Goal: Information Seeking & Learning: Get advice/opinions

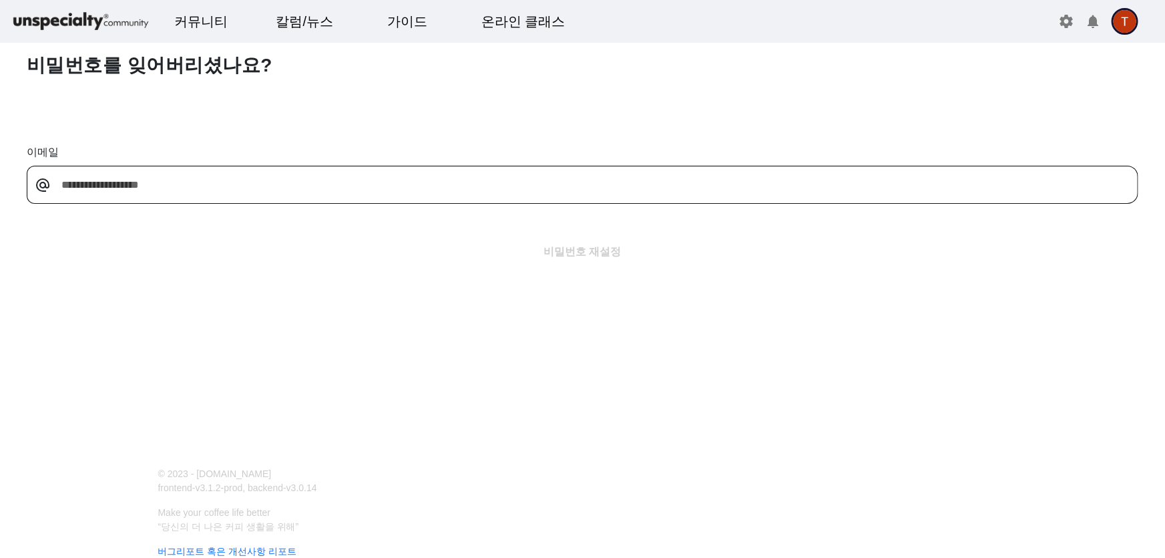
click at [127, 18] on img at bounding box center [81, 21] width 140 height 23
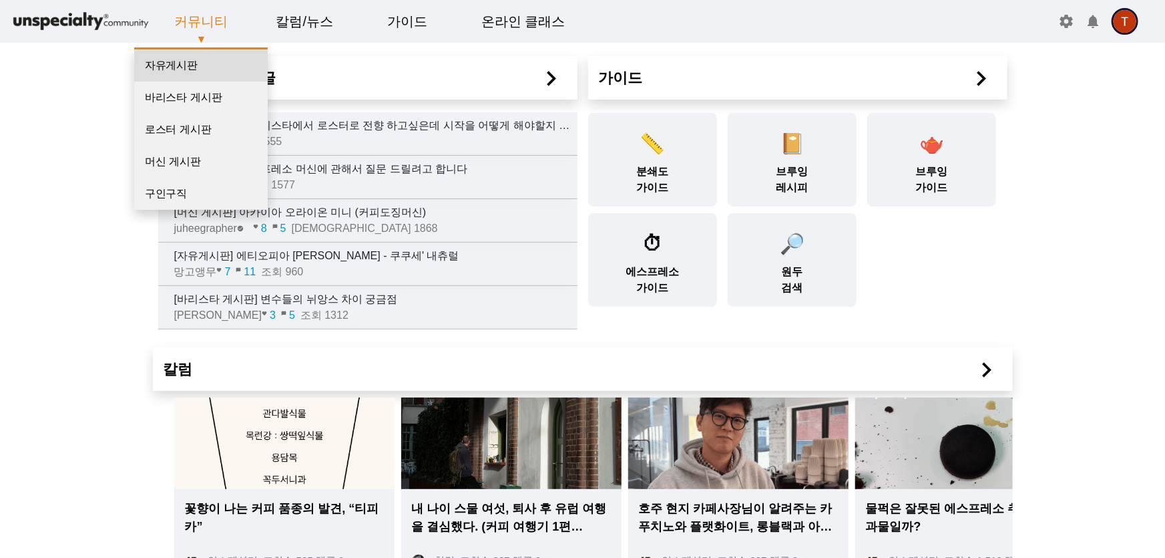
click at [214, 65] on link "자유게시판" at bounding box center [201, 65] width 134 height 32
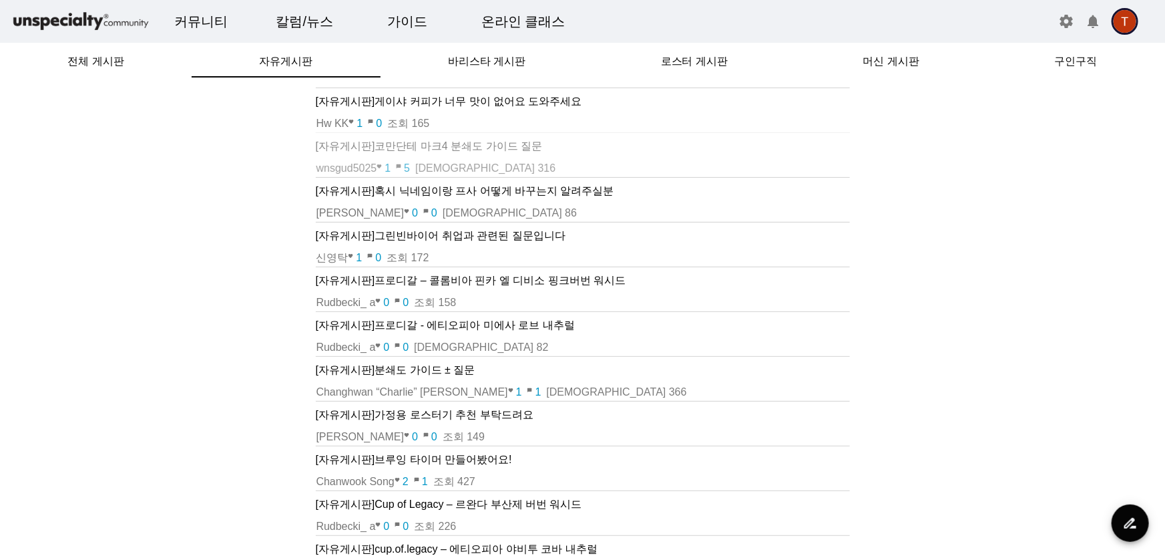
click at [501, 150] on p "[자유게시판] 코만단테 마크4 분쇄도 가이드 질문" at bounding box center [583, 146] width 534 height 16
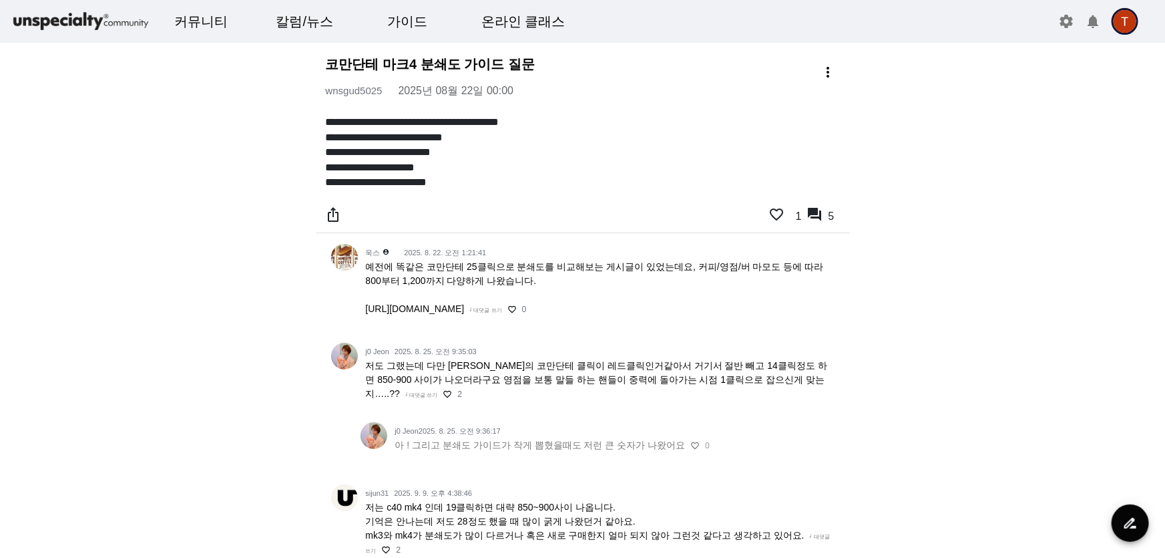
click at [512, 309] on span "예전에 똑같은 코만단테 25클릭으로 분쇄도를 비교해보는 게시글이 있었는데요, 커피/영점/버 마모도 등에 따라 800부터 1,200까지 다양하게…" at bounding box center [595, 287] width 458 height 53
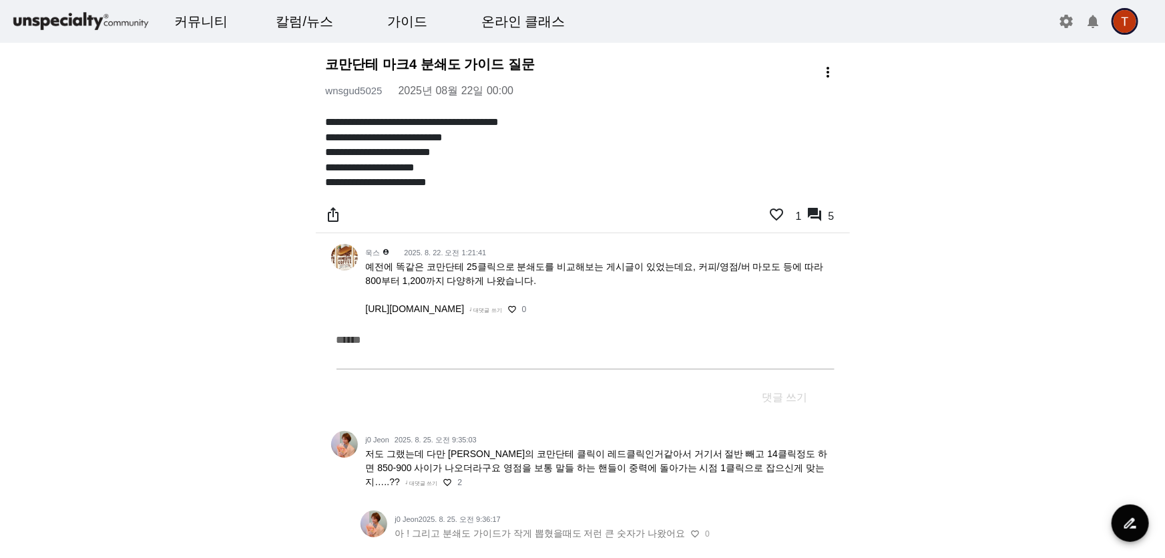
click at [514, 310] on span "예전에 똑같은 코만단테 25클릭으로 분쇄도를 비교해보는 게시글이 있었는데요, 커피/영점/버 마모도 등에 따라 800부터 1,200까지 다양하게…" at bounding box center [595, 287] width 458 height 53
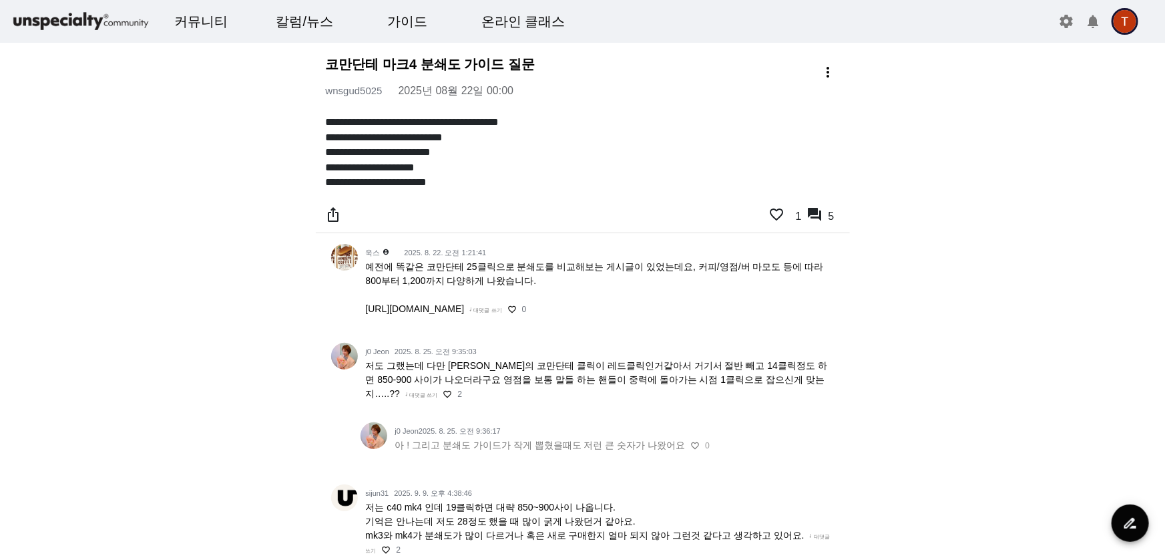
drag, startPoint x: 357, startPoint y: 307, endPoint x: 764, endPoint y: 311, distance: 406.8
click at [764, 311] on div "욱스 account_circle [DATE] 오전 1:21:41 예전에 똑같은 코만단테 25클릭으로 분쇄도를 비교해보는 게시글이 있었는데요, …" at bounding box center [599, 285] width 482 height 83
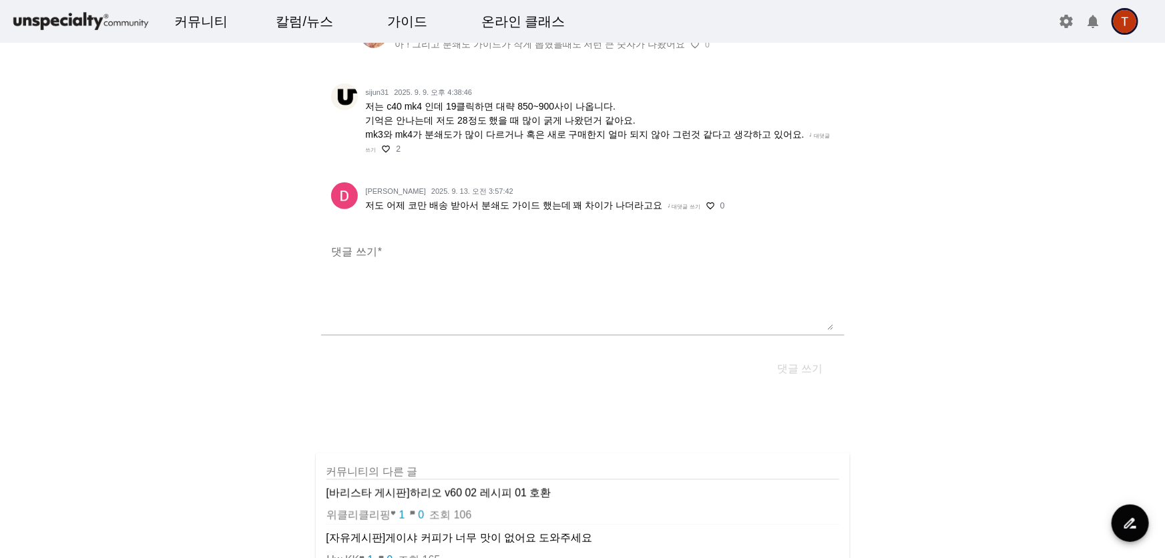
scroll to position [364, 0]
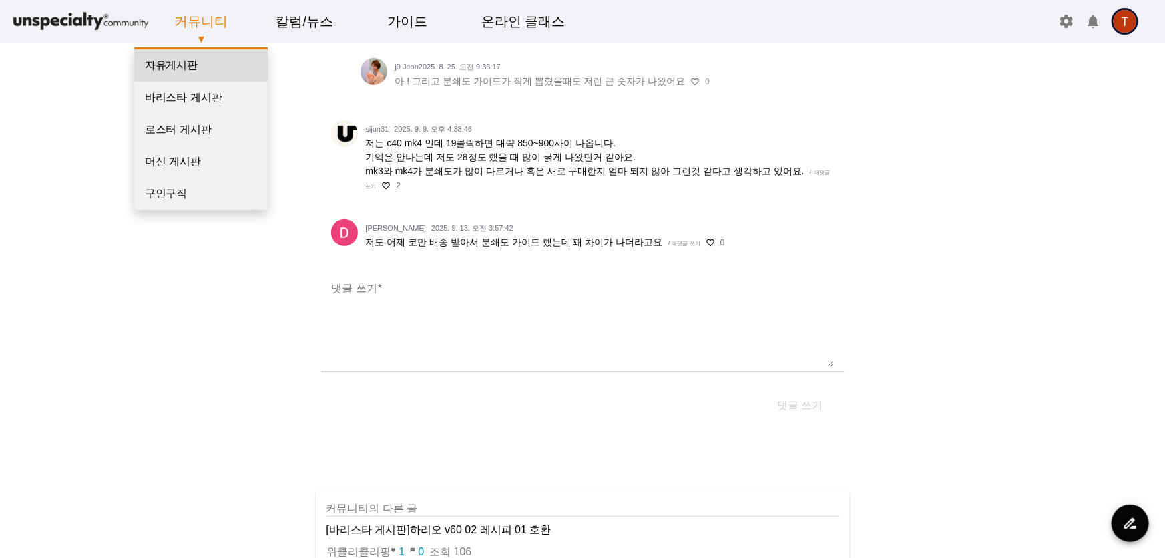
click at [201, 60] on link "자유게시판" at bounding box center [201, 65] width 134 height 32
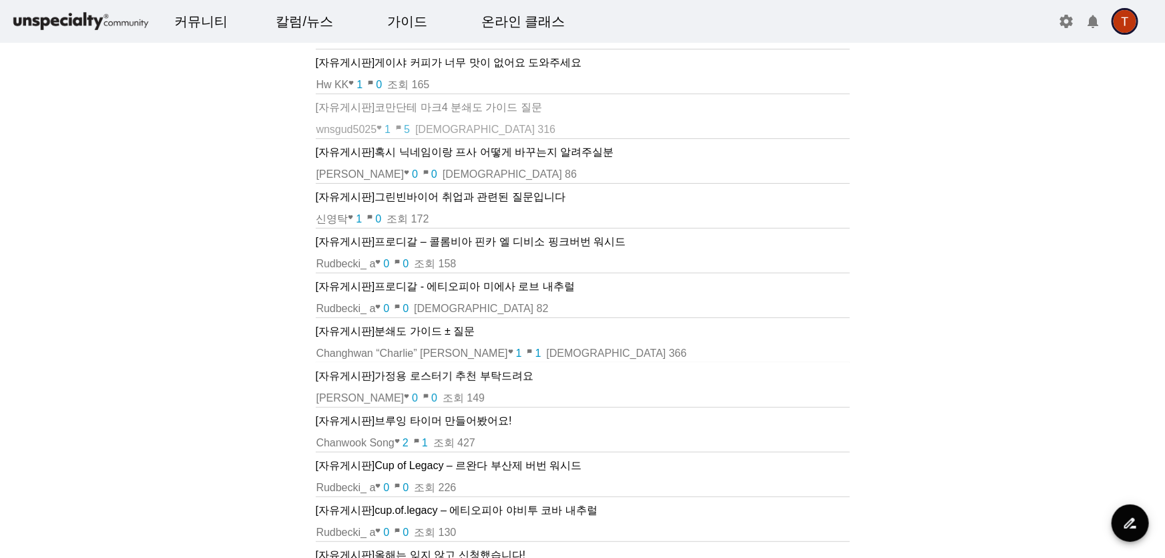
scroll to position [60, 0]
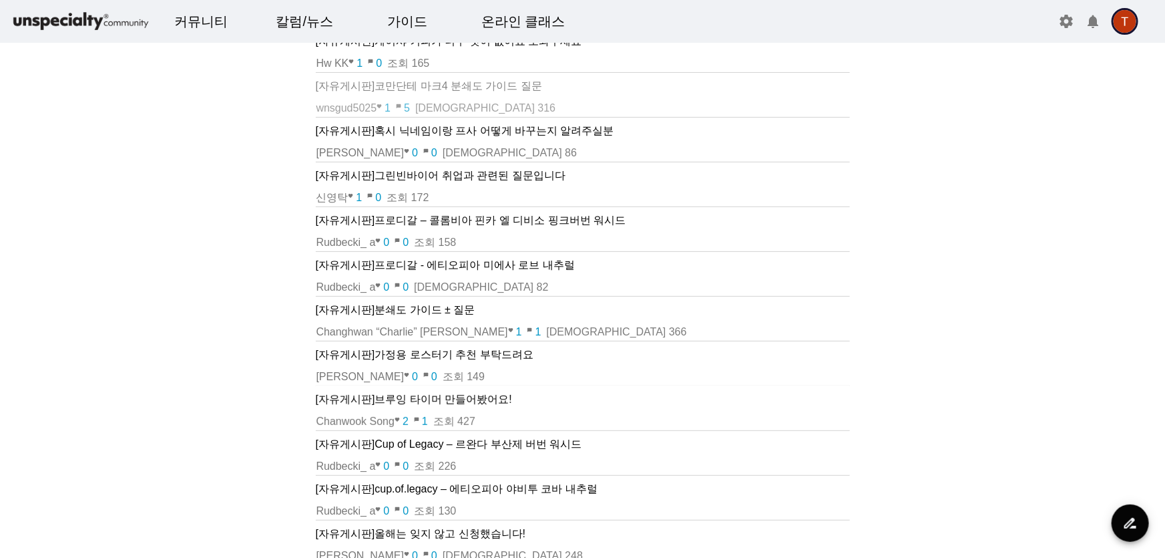
click at [492, 396] on p "[자유게시판] 브루잉 타이머 만들어봤어요!" at bounding box center [583, 399] width 534 height 16
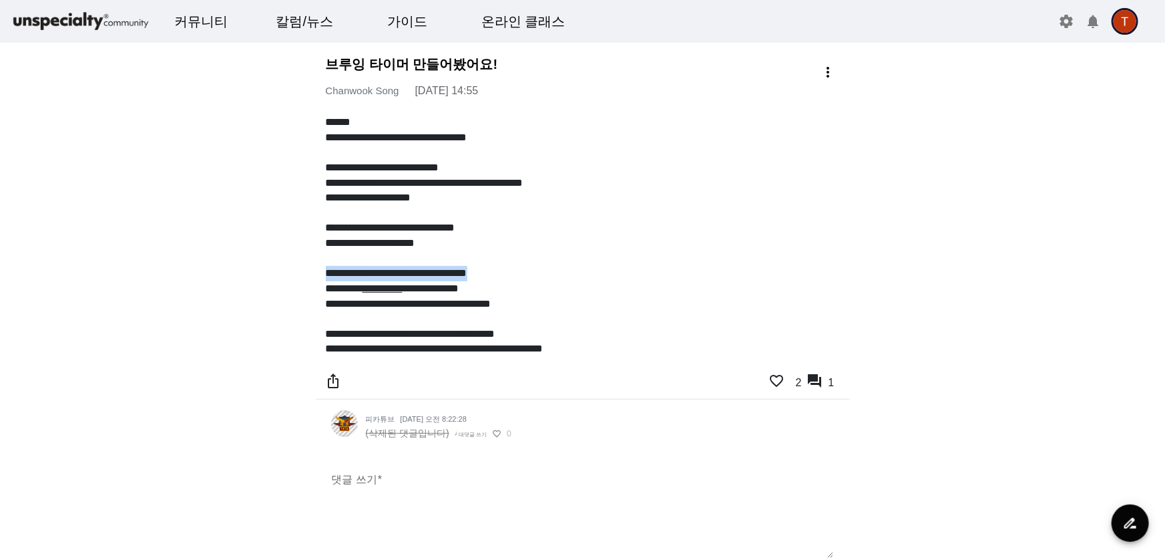
drag, startPoint x: 323, startPoint y: 271, endPoint x: 498, endPoint y: 269, distance: 175.0
click at [498, 269] on div "**********" at bounding box center [583, 236] width 534 height 242
click at [559, 254] on p at bounding box center [583, 258] width 514 height 15
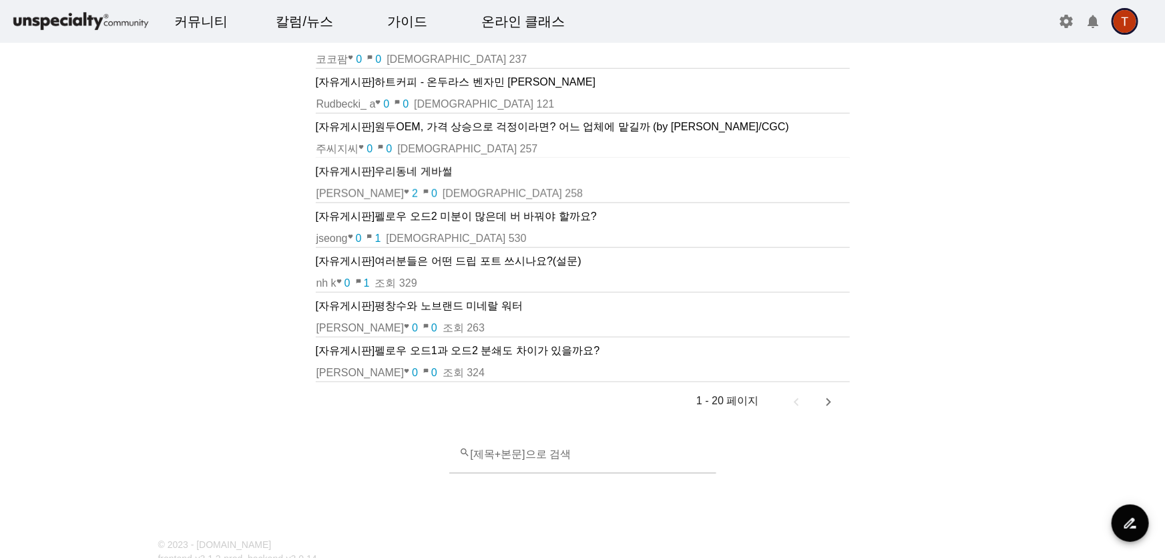
scroll to position [607, 0]
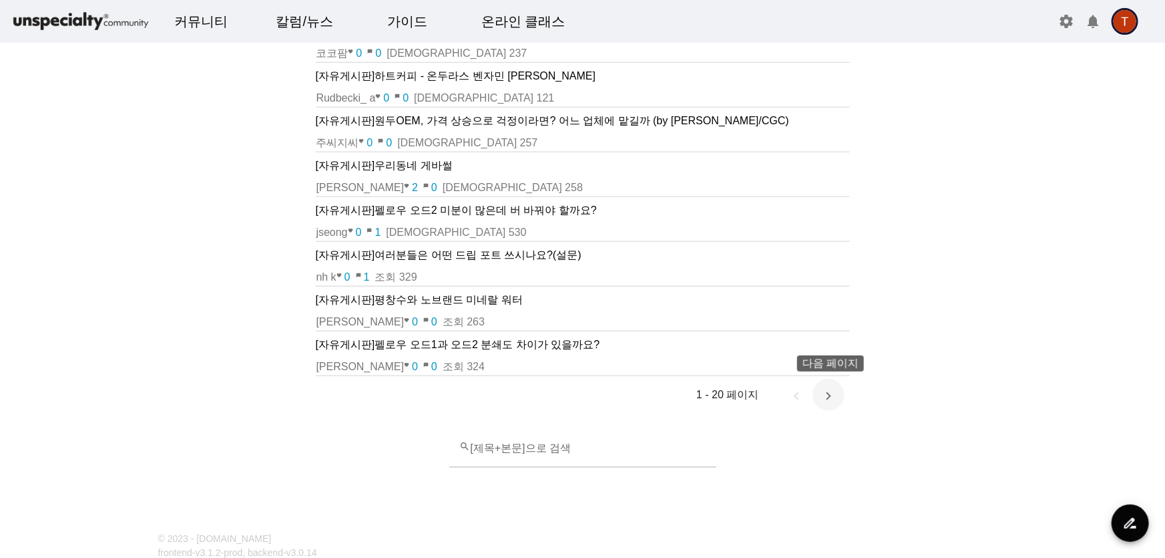
click at [835, 398] on span "다음 페이지" at bounding box center [829, 395] width 32 height 32
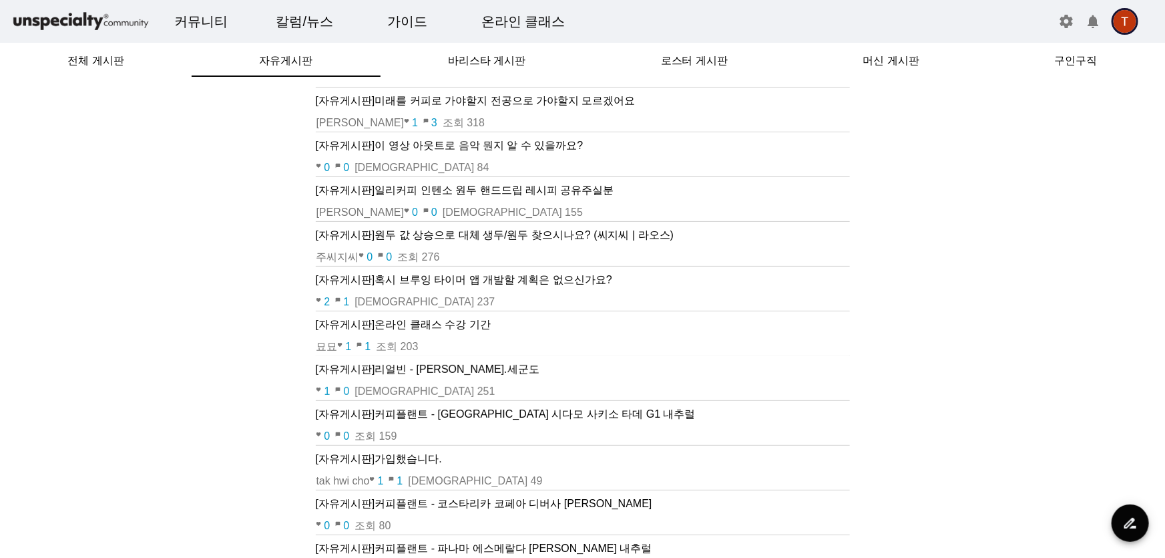
scroll to position [0, 0]
click at [544, 277] on p "[자유게시판] 혹시 브루잉 타이머 앱 개발할 계획은 없으신가요?" at bounding box center [583, 281] width 534 height 16
